Goal: Transaction & Acquisition: Purchase product/service

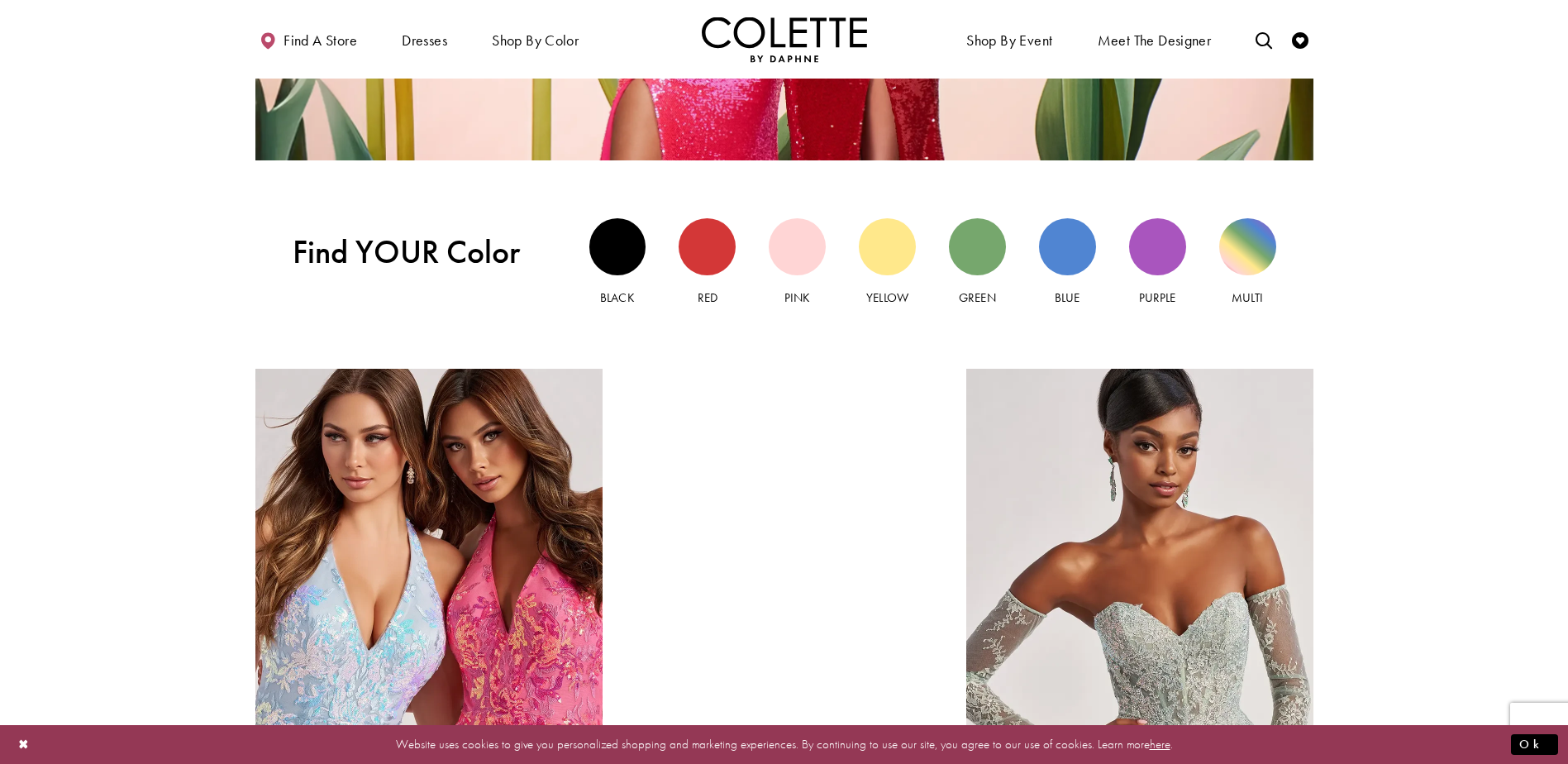
scroll to position [1737, 0]
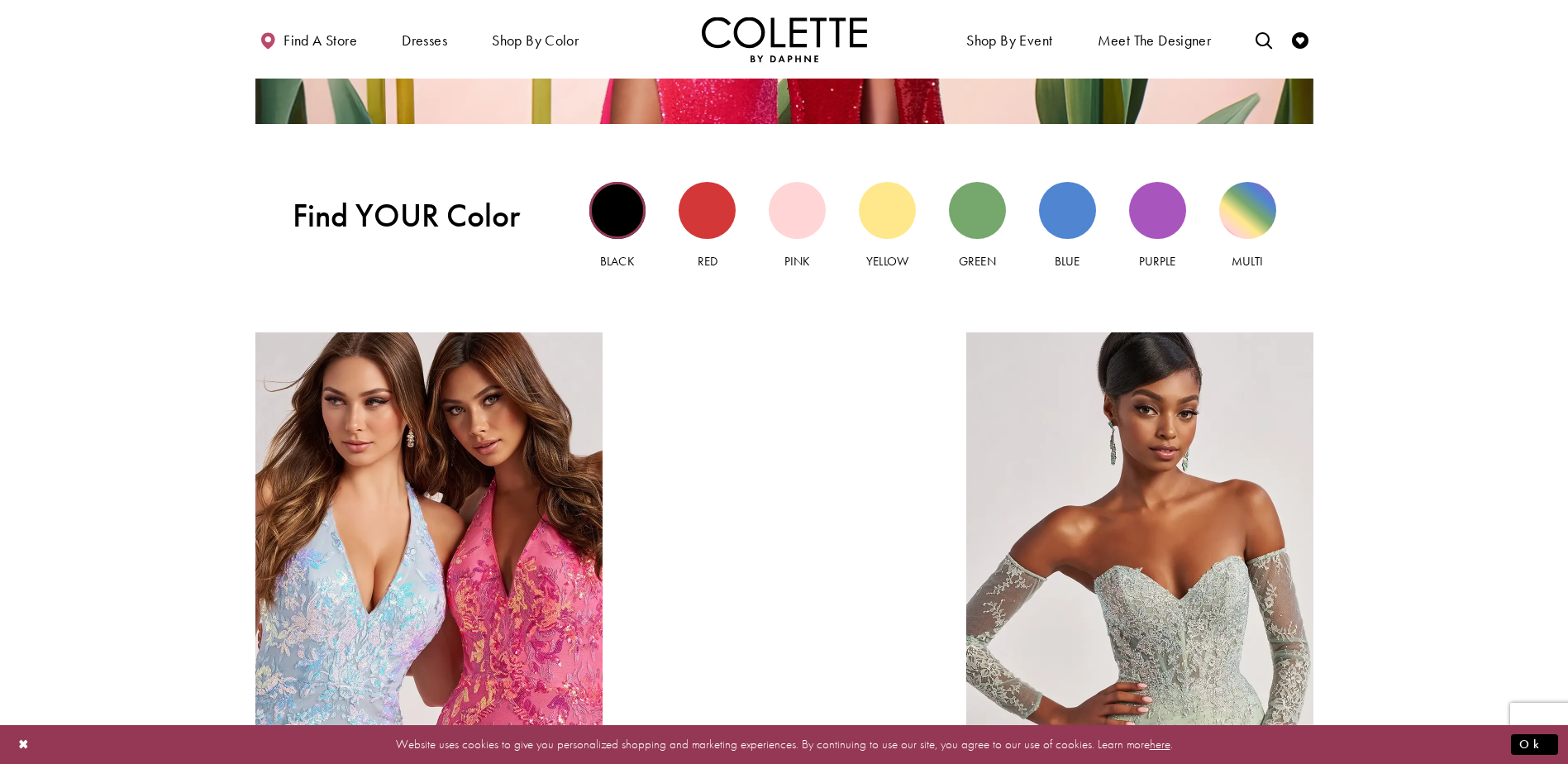
click at [597, 220] on div "Black view" at bounding box center [618, 211] width 57 height 57
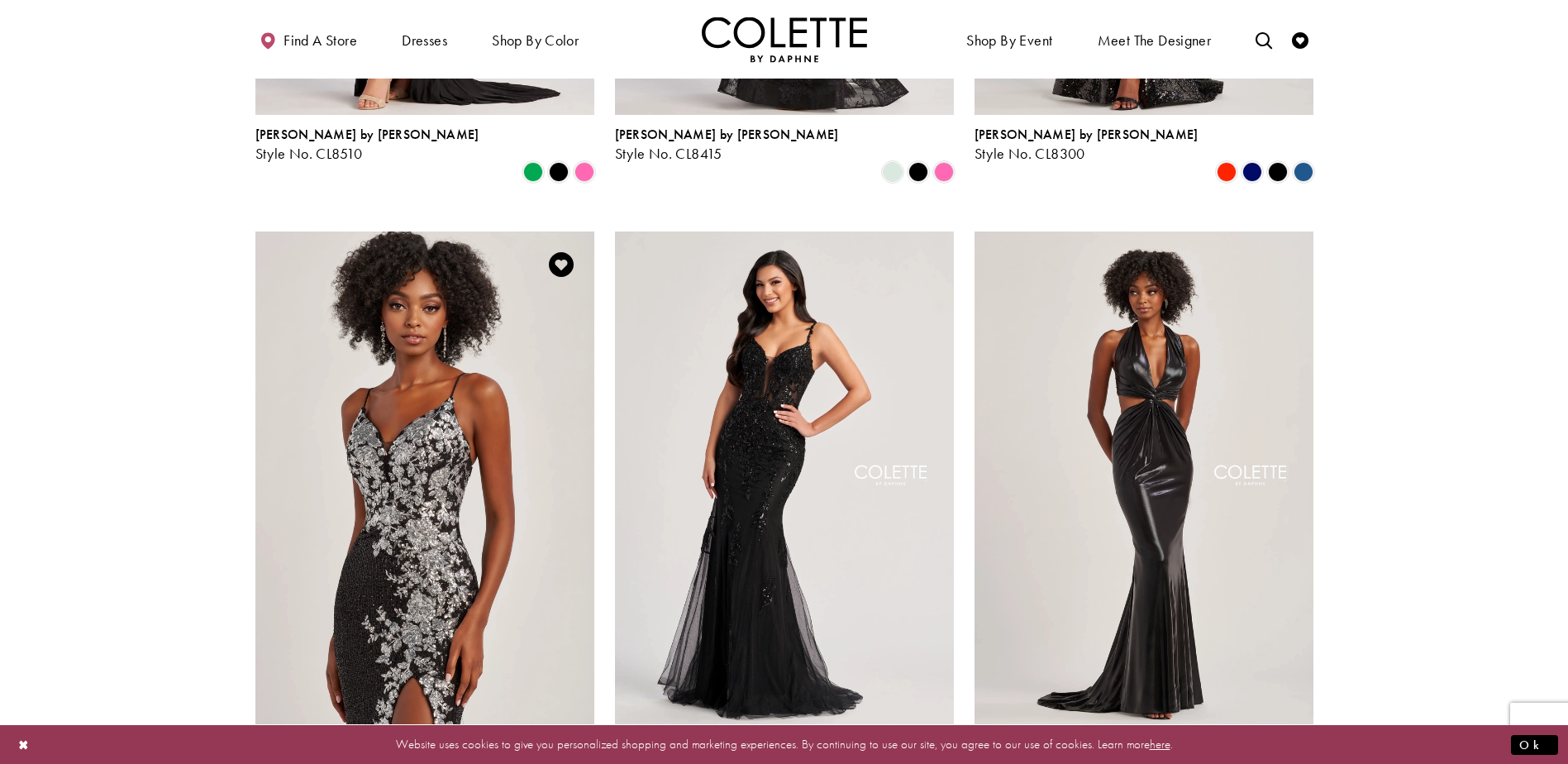
scroll to position [1324, 0]
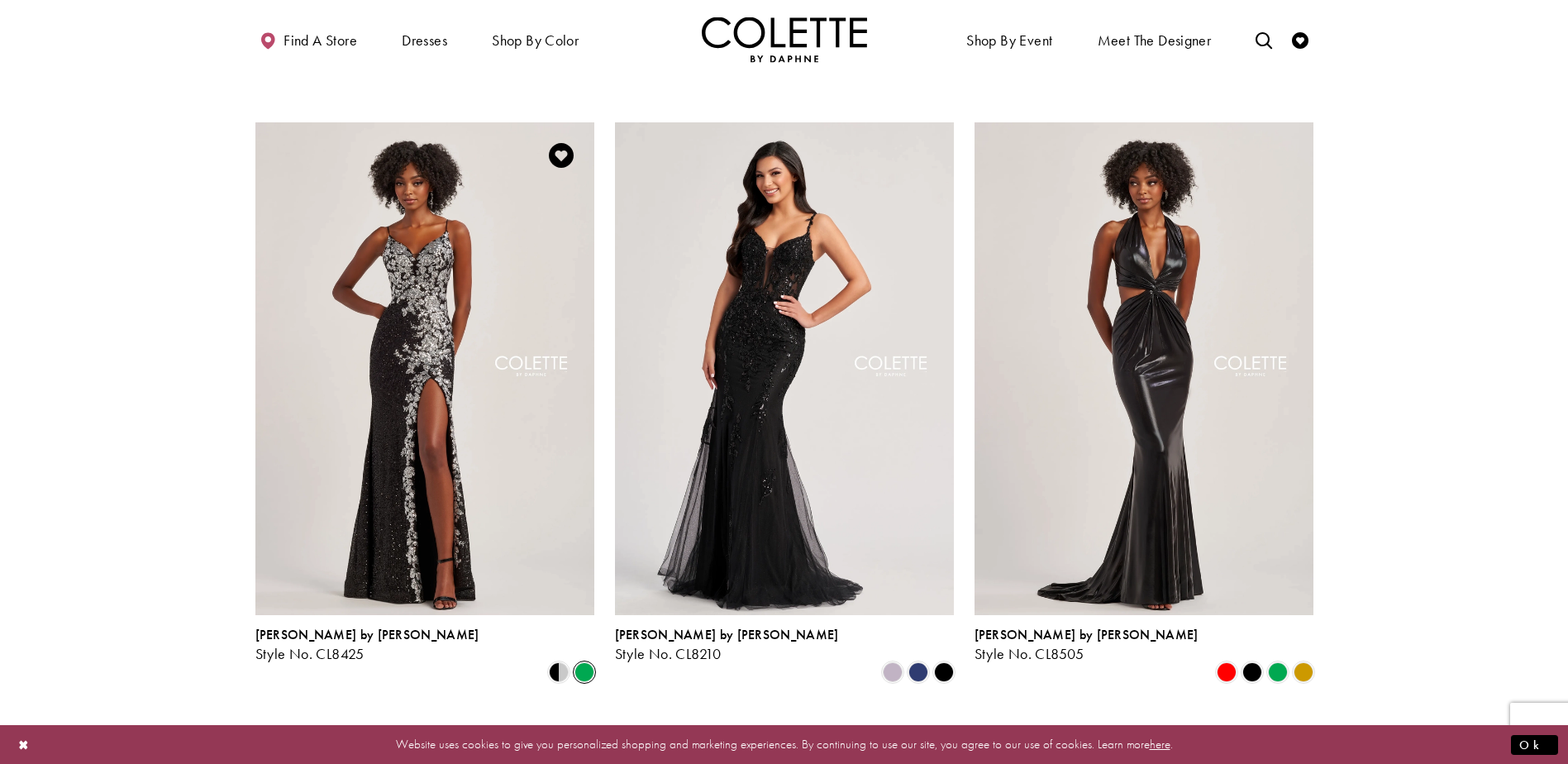
click at [582, 663] on span "Product List" at bounding box center [584, 672] width 20 height 20
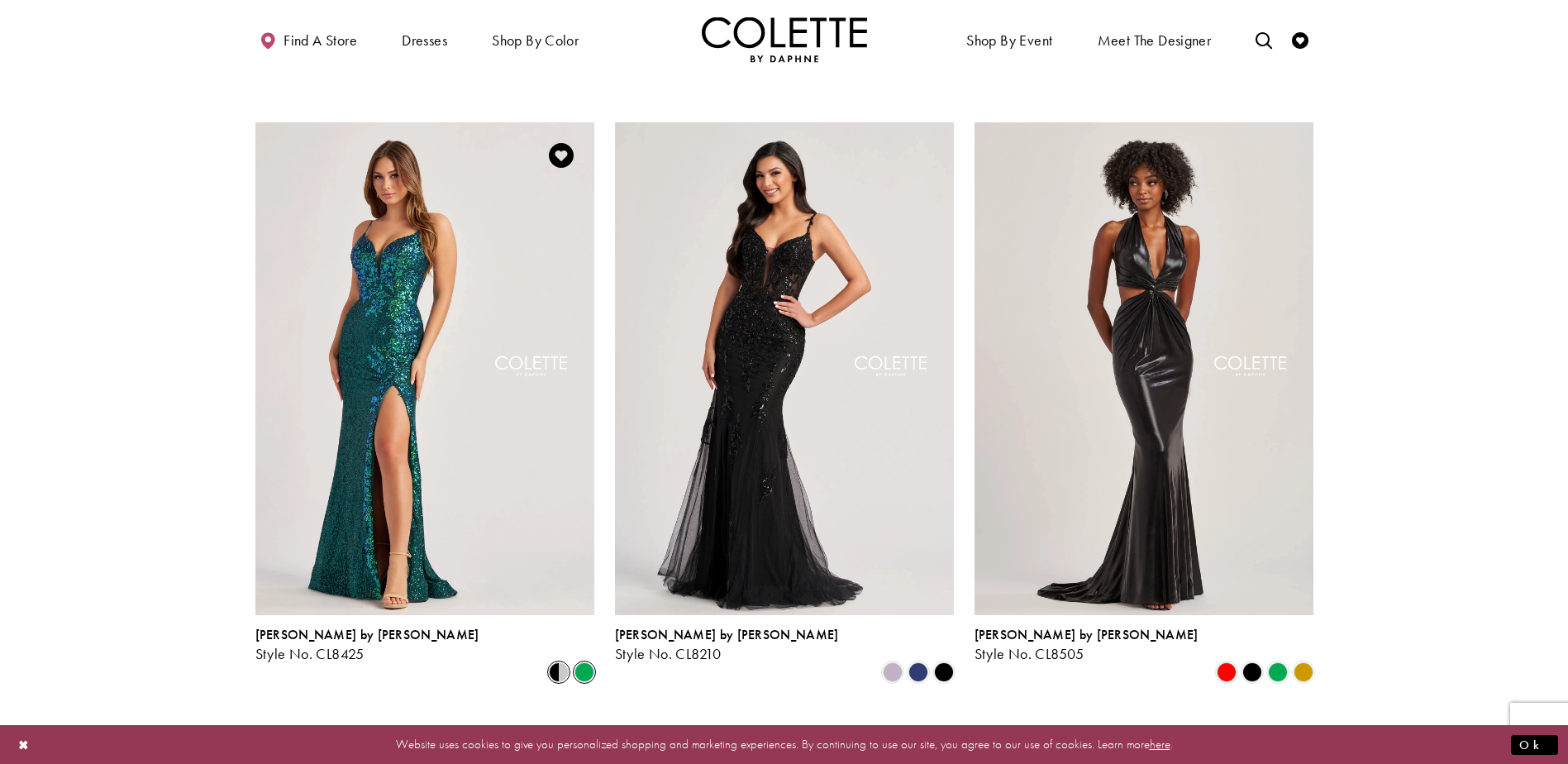
click at [550, 663] on span "Product List" at bounding box center [558, 672] width 20 height 20
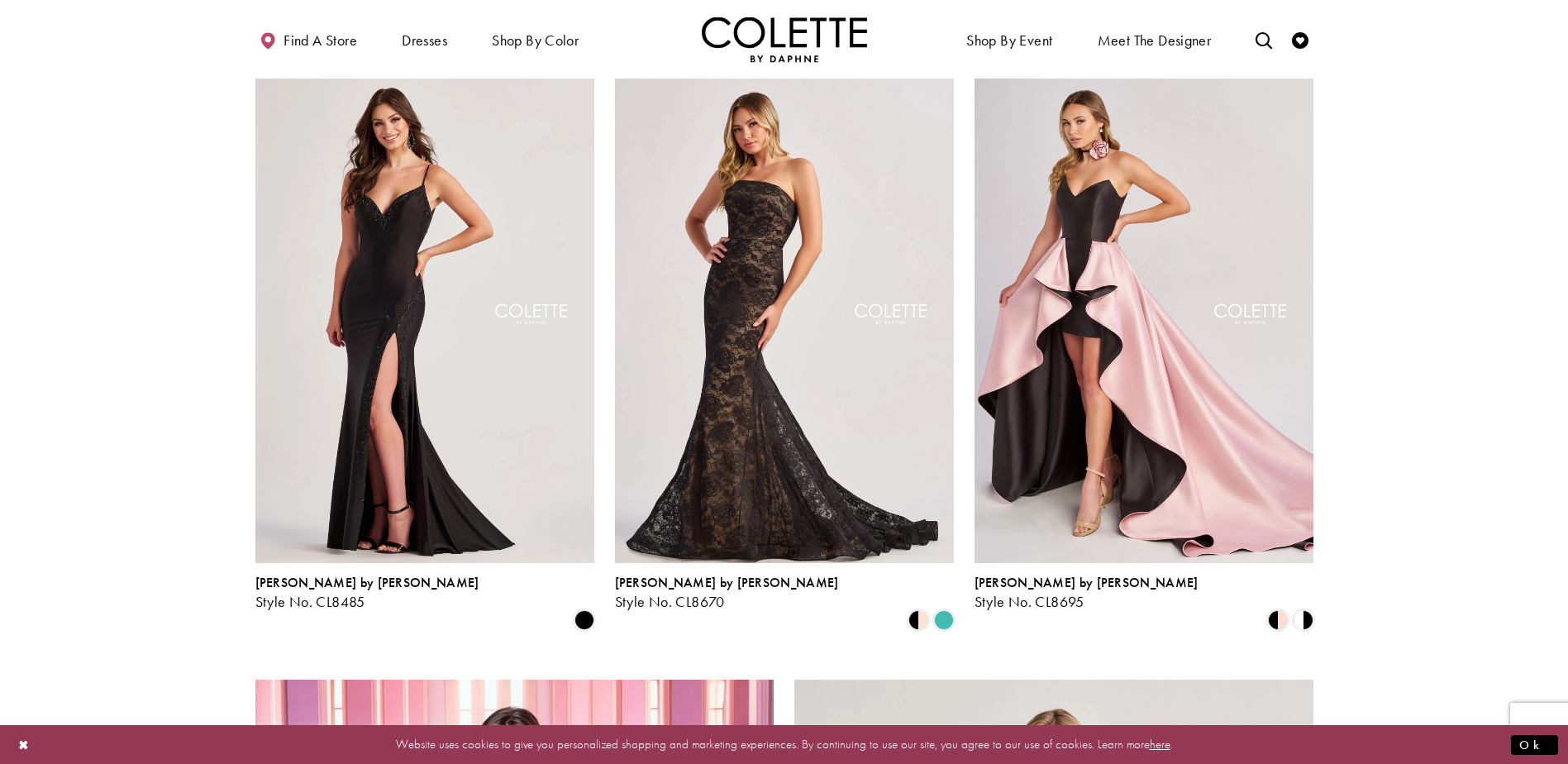
scroll to position [1489, 0]
